Goal: Use online tool/utility: Use online tool/utility

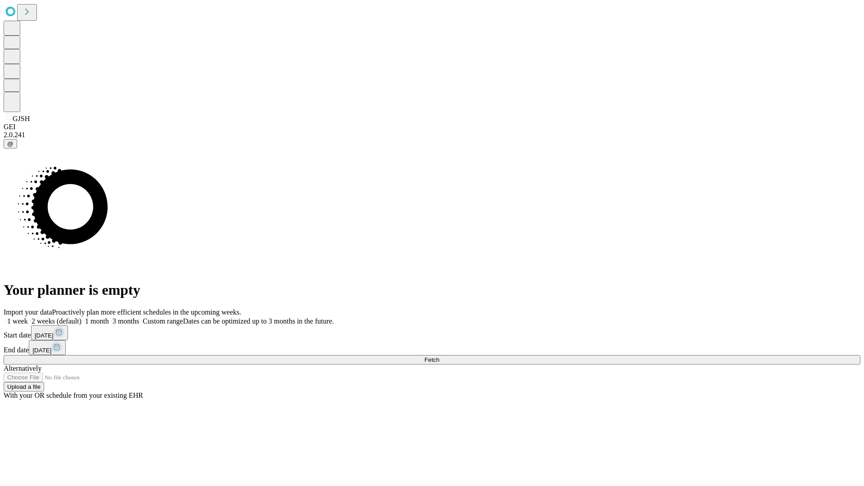
click at [439, 356] on span "Fetch" at bounding box center [431, 359] width 15 height 7
